Goal: Task Accomplishment & Management: Use online tool/utility

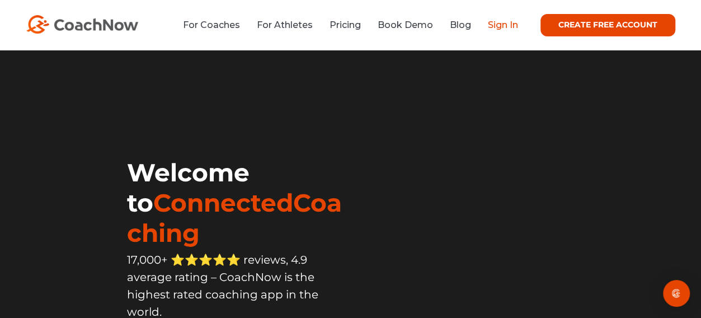
click at [489, 24] on link "Sign In" at bounding box center [503, 25] width 30 height 11
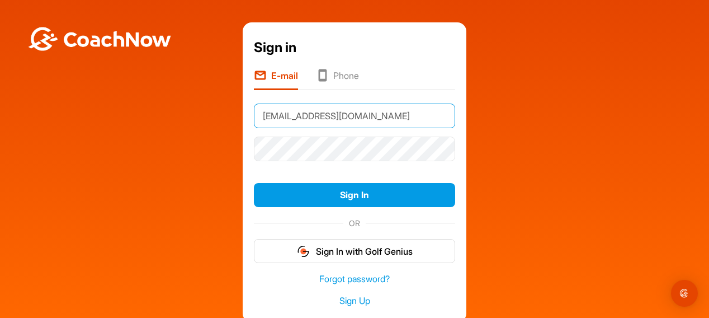
type input "[EMAIL_ADDRESS][DOMAIN_NAME]"
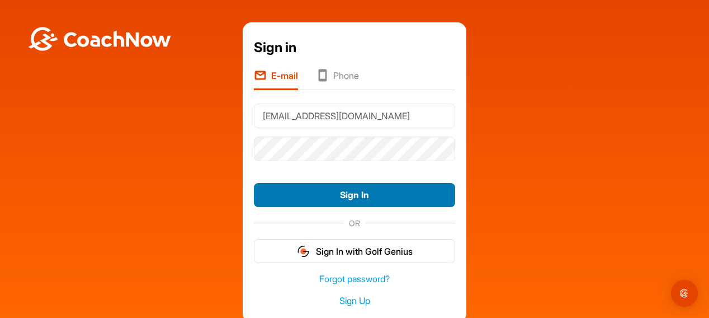
click at [344, 186] on button "Sign In" at bounding box center [354, 195] width 201 height 24
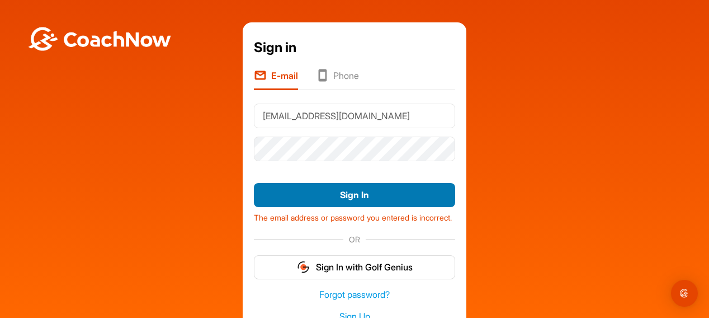
click at [341, 190] on button "Sign In" at bounding box center [354, 195] width 201 height 24
click at [320, 195] on button "Sign In" at bounding box center [354, 195] width 201 height 24
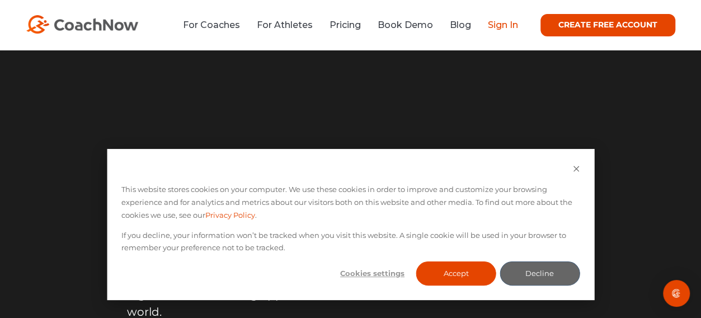
click at [502, 30] on link "Sign In" at bounding box center [503, 25] width 30 height 11
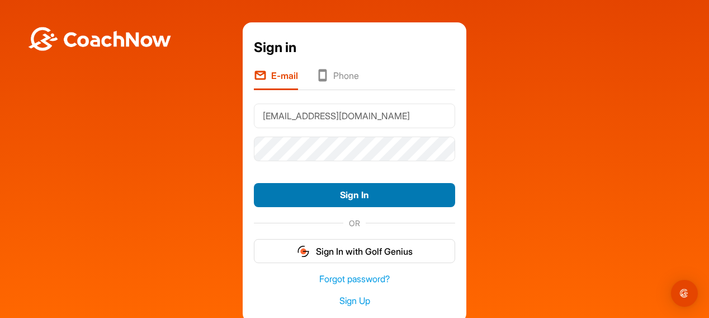
click at [342, 200] on button "Sign In" at bounding box center [354, 195] width 201 height 24
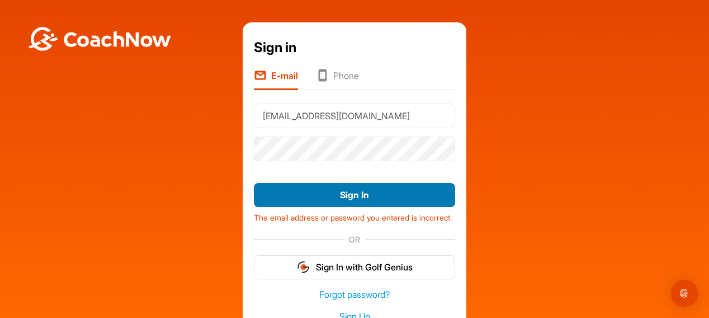
click at [345, 196] on button "Sign In" at bounding box center [354, 195] width 201 height 24
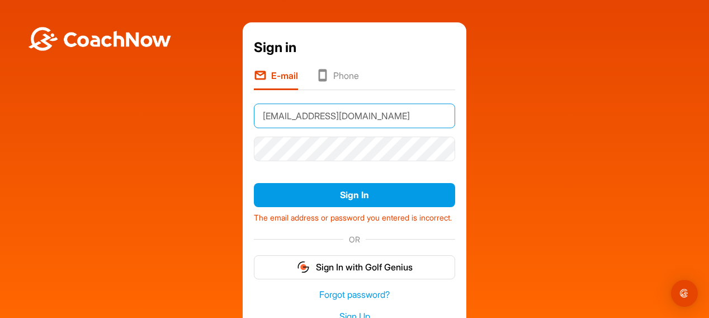
click at [385, 119] on input "[EMAIL_ADDRESS][DOMAIN_NAME]" at bounding box center [354, 116] width 201 height 25
click at [385, 120] on input "[EMAIL_ADDRESS][DOMAIN_NAME]" at bounding box center [354, 116] width 201 height 25
type input "[EMAIL_ADDRESS][DOMAIN_NAME]"
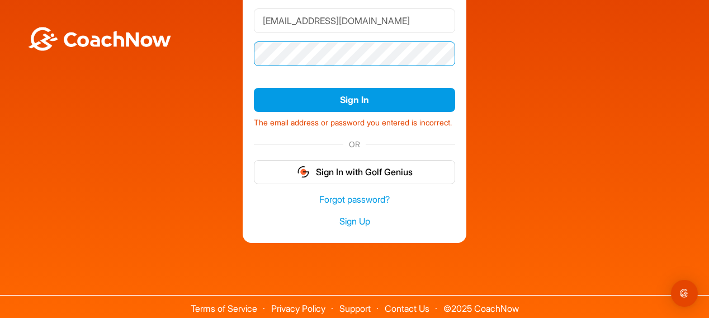
scroll to position [109, 0]
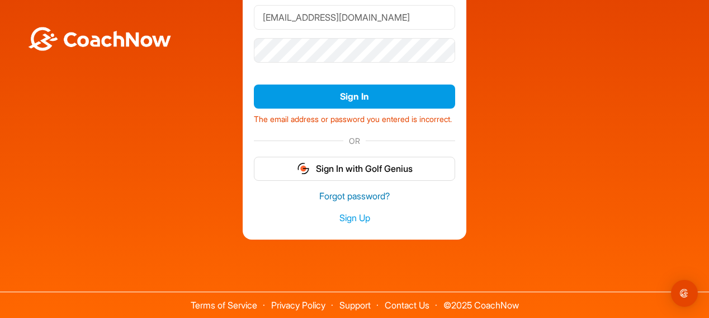
click at [363, 193] on link "Forgot password?" at bounding box center [354, 196] width 201 height 13
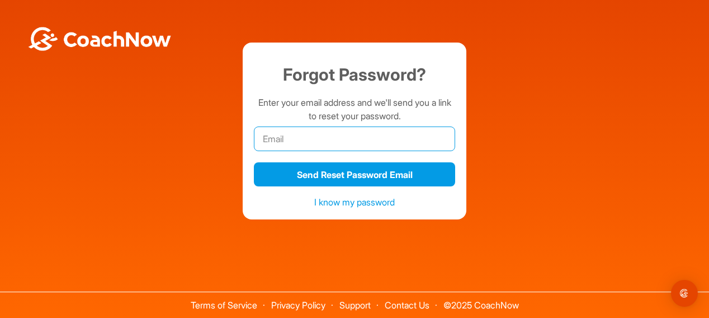
click at [345, 135] on input "email" at bounding box center [354, 138] width 201 height 25
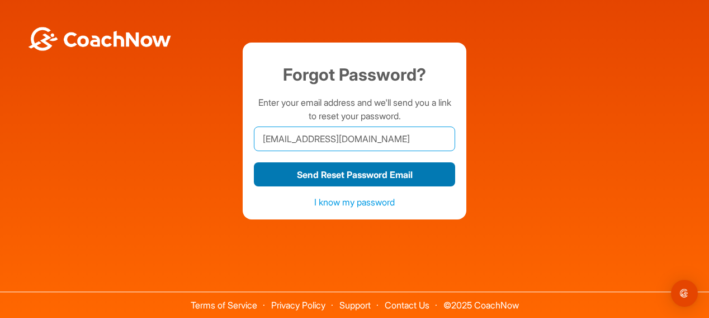
type input "[EMAIL_ADDRESS][DOMAIN_NAME]"
click at [358, 177] on button "Send Reset Password Email" at bounding box center [354, 174] width 201 height 24
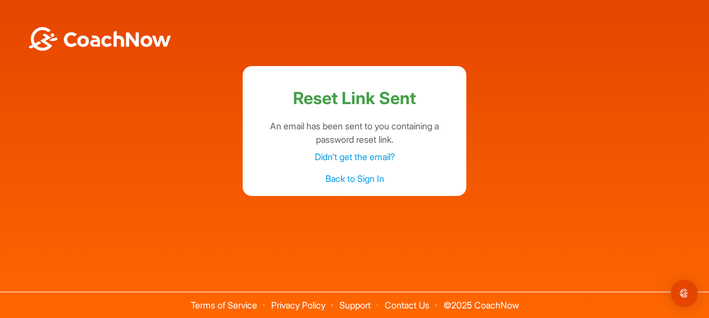
click at [370, 155] on link "Didn't get the email?" at bounding box center [355, 156] width 80 height 11
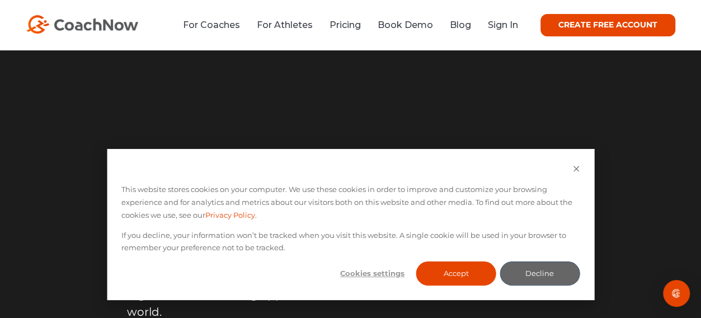
click at [509, 17] on div "For Coaches For Athletes Pricing Book Demo Blog Sign In CREATE FREE ACCOUNT CRE…" at bounding box center [350, 25] width 649 height 22
click at [507, 24] on link "Sign In" at bounding box center [503, 25] width 30 height 11
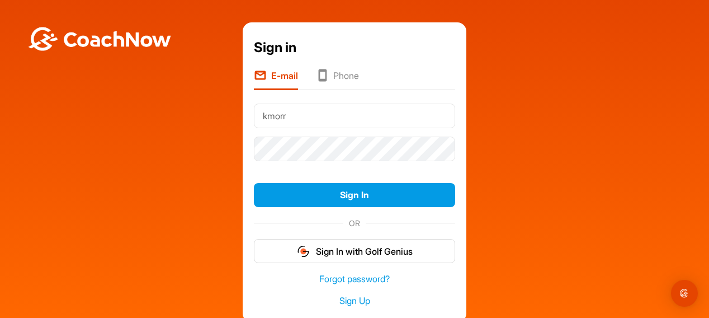
type input "[EMAIL_ADDRESS][DOMAIN_NAME]"
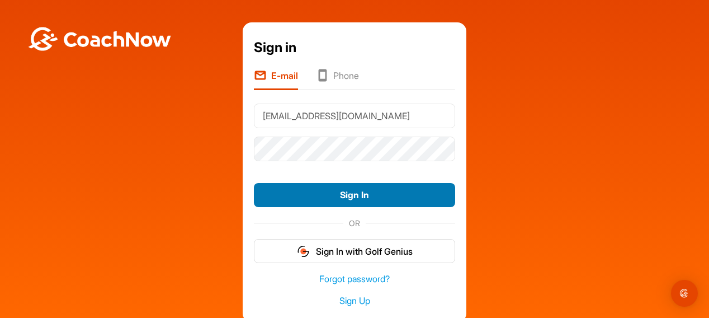
click at [346, 199] on button "Sign In" at bounding box center [354, 195] width 201 height 24
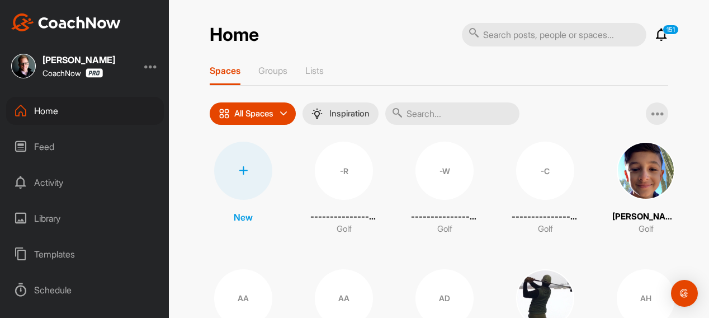
click at [533, 34] on input "text" at bounding box center [554, 34] width 185 height 23
type input "j"
click at [487, 110] on input "text" at bounding box center [452, 113] width 134 height 22
type input "jor"
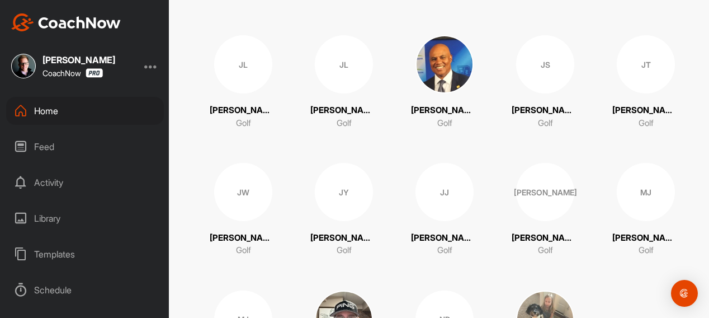
scroll to position [560, 0]
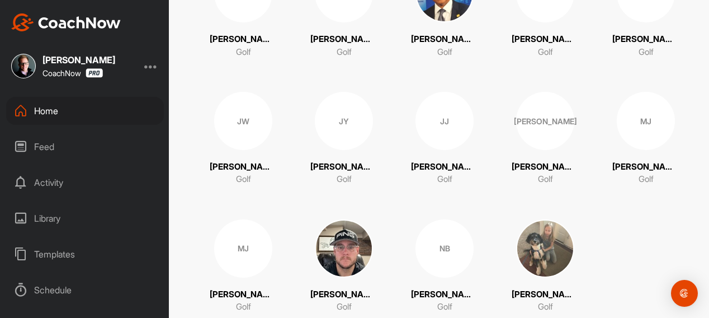
click at [523, 120] on div "[PERSON_NAME]" at bounding box center [545, 121] width 58 height 58
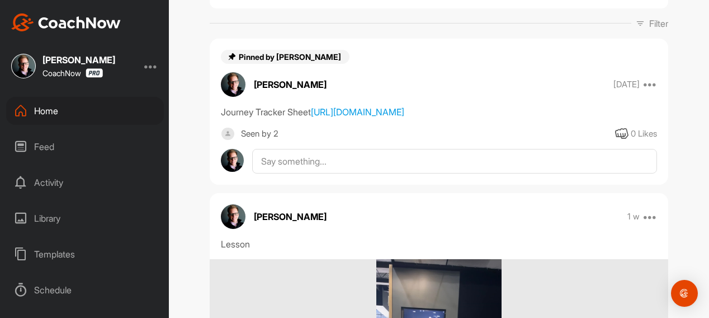
scroll to position [168, 0]
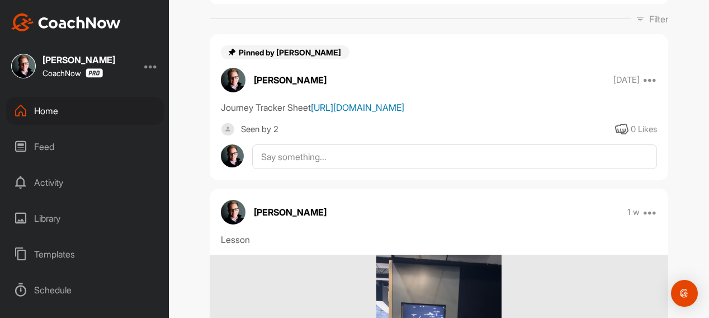
click at [404, 113] on link "[URL][DOMAIN_NAME]" at bounding box center [357, 107] width 93 height 11
